Goal: Information Seeking & Learning: Learn about a topic

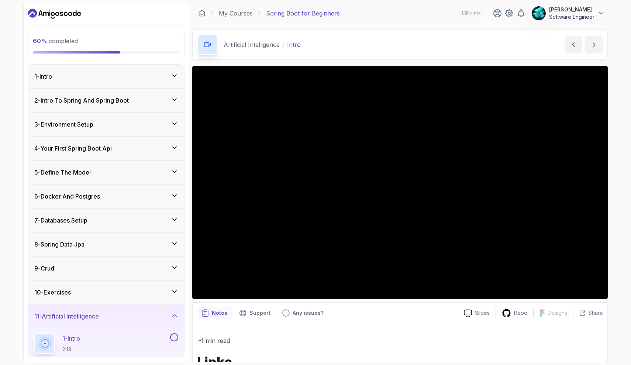
scroll to position [212, 0]
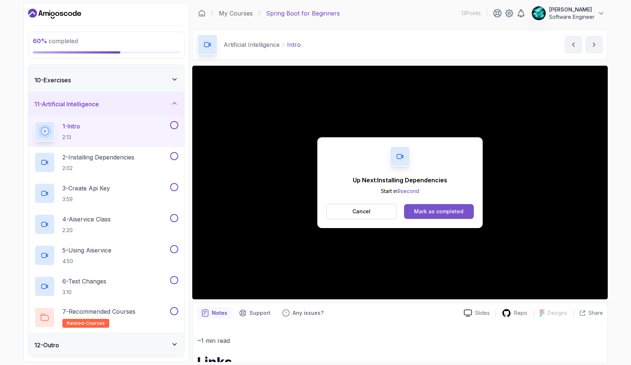
click at [437, 210] on div "Mark as completed" at bounding box center [438, 211] width 49 height 7
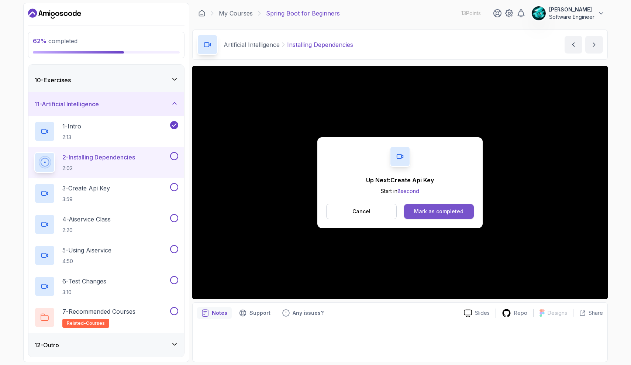
click at [436, 211] on div "Mark as completed" at bounding box center [438, 211] width 49 height 7
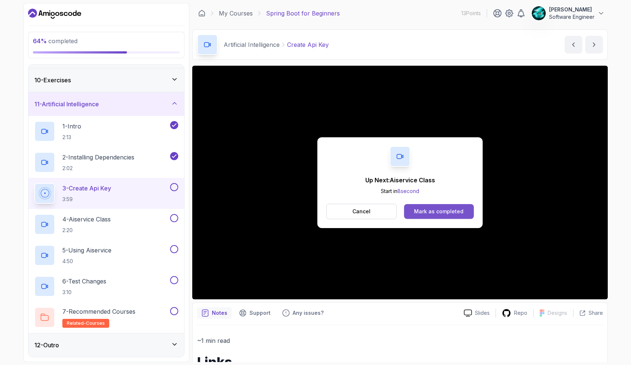
click at [432, 214] on div "Mark as completed" at bounding box center [438, 211] width 49 height 7
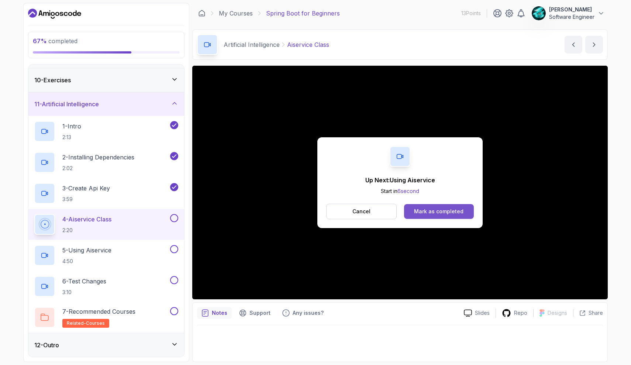
click at [448, 209] on div "Mark as completed" at bounding box center [438, 211] width 49 height 7
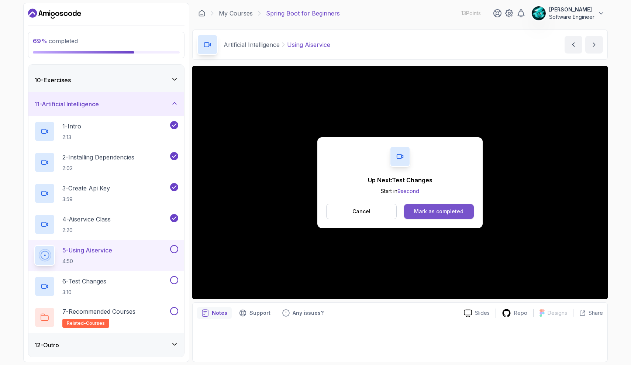
click at [458, 212] on div "Mark as completed" at bounding box center [438, 211] width 49 height 7
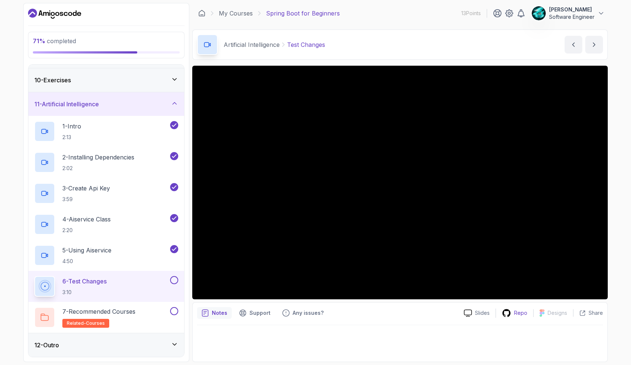
click at [510, 312] on icon at bounding box center [506, 313] width 8 height 8
click at [121, 319] on h2 "7 - Recommended Courses related-courses" at bounding box center [98, 317] width 73 height 21
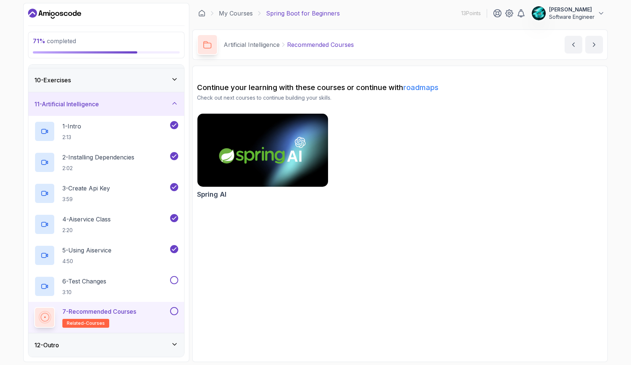
click at [264, 126] on img at bounding box center [262, 150] width 137 height 77
click at [155, 340] on div "12 - Outro" at bounding box center [106, 344] width 144 height 9
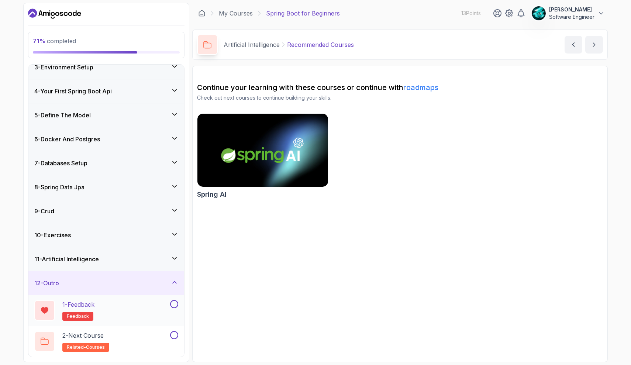
click at [144, 314] on div "1 - Feedback feedback" at bounding box center [101, 310] width 134 height 21
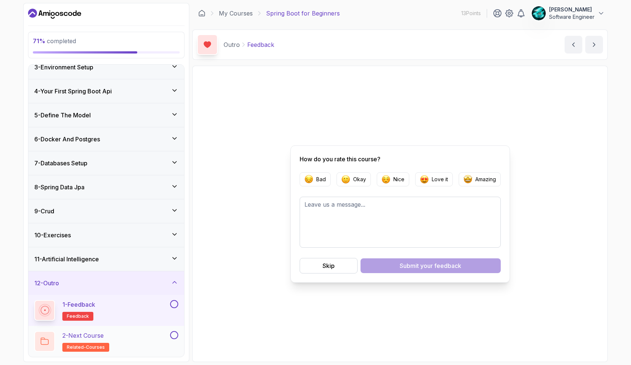
click at [149, 335] on div "2 - Next Course related-courses" at bounding box center [101, 341] width 134 height 21
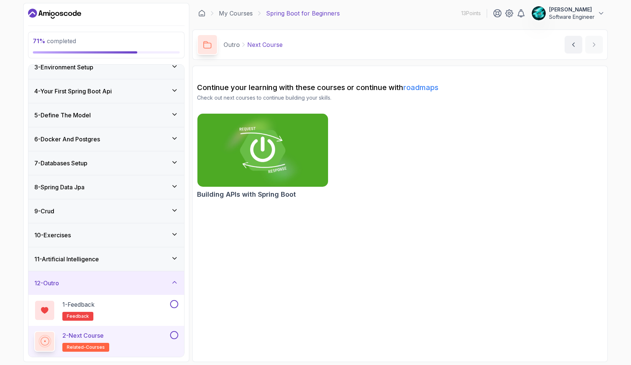
click at [286, 127] on img at bounding box center [262, 150] width 137 height 77
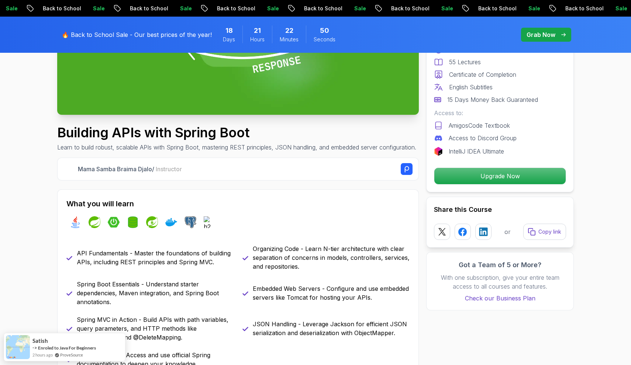
scroll to position [186, 0]
click at [209, 228] on img at bounding box center [210, 222] width 12 height 12
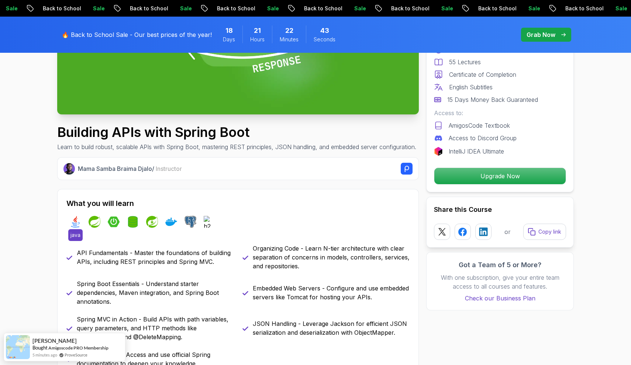
scroll to position [115, 0]
